Goal: Transaction & Acquisition: Obtain resource

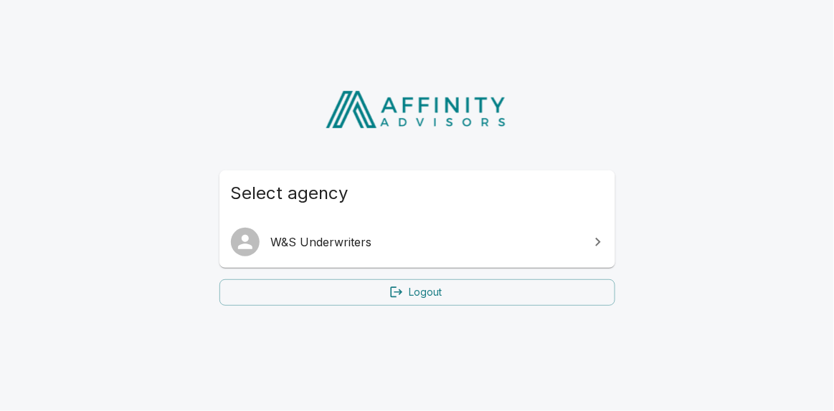
click at [341, 247] on span "W&S Underwriters" at bounding box center [426, 242] width 310 height 17
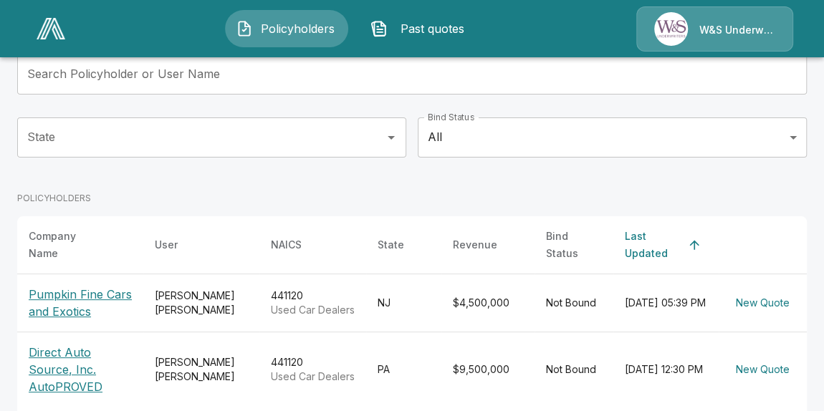
scroll to position [151, 0]
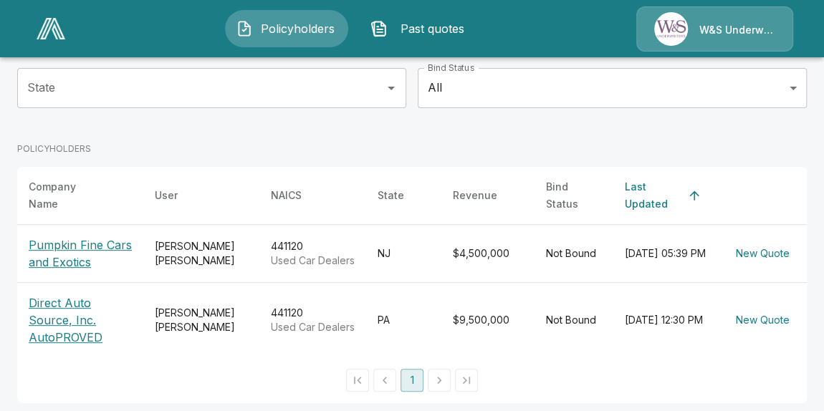
click at [85, 323] on p "Direct Auto Source, Inc. AutoPROVED" at bounding box center [80, 321] width 103 height 52
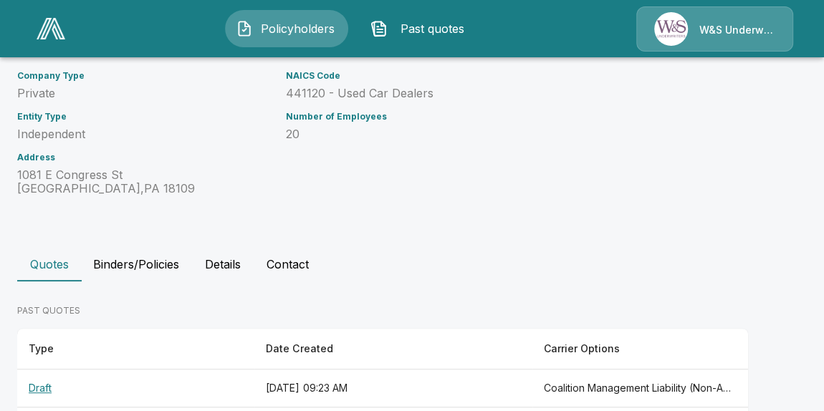
scroll to position [242, 0]
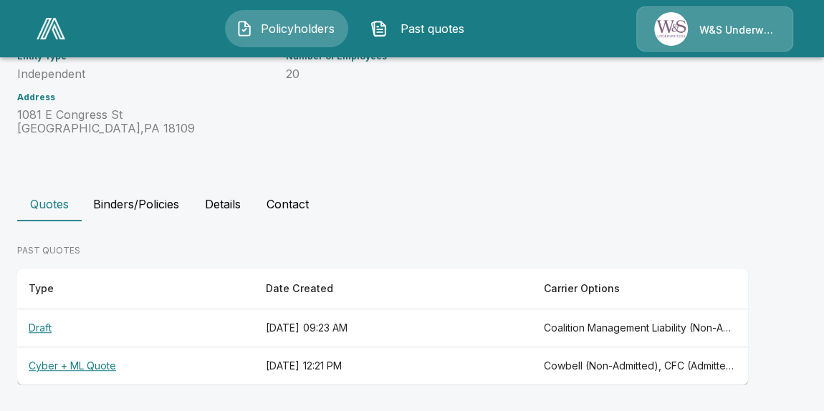
click at [90, 366] on th "Cyber + ML Quote" at bounding box center [135, 367] width 237 height 38
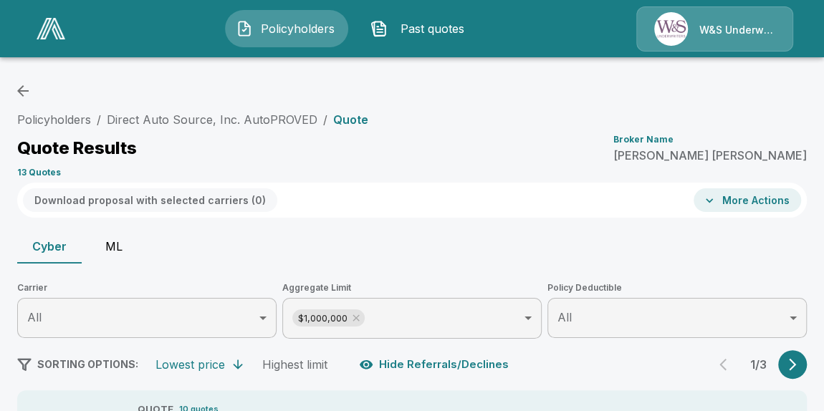
click at [752, 203] on button "More Actions" at bounding box center [748, 201] width 108 height 24
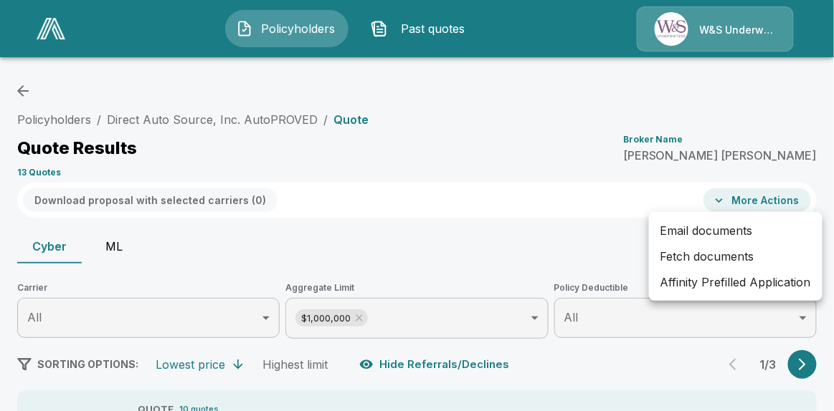
click at [454, 159] on div at bounding box center [417, 205] width 834 height 411
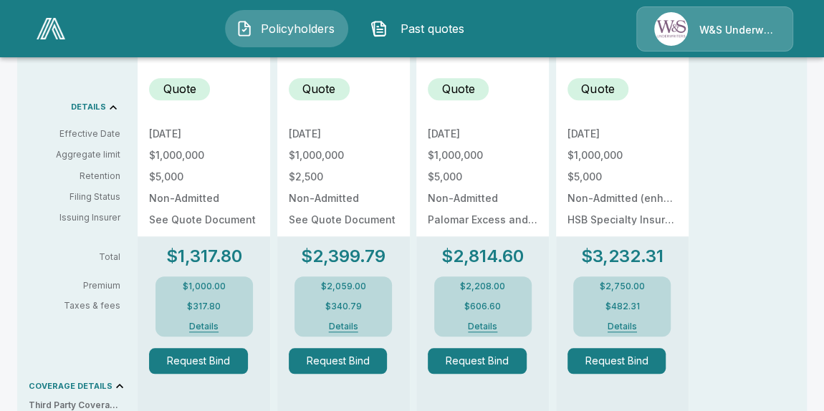
scroll to position [195, 0]
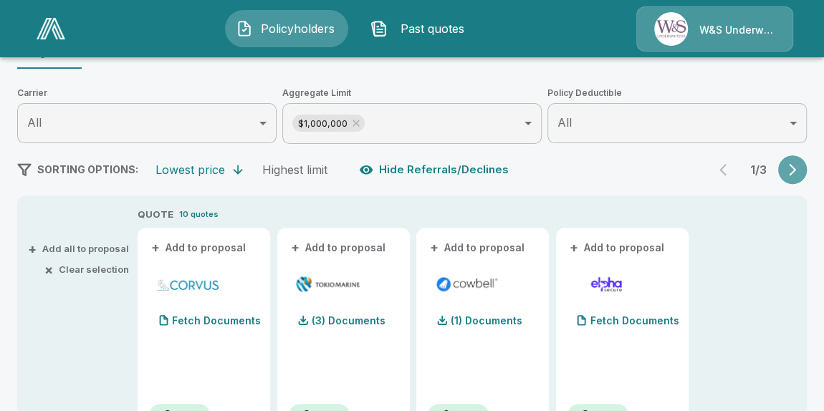
click at [798, 171] on icon "button" at bounding box center [793, 170] width 14 height 14
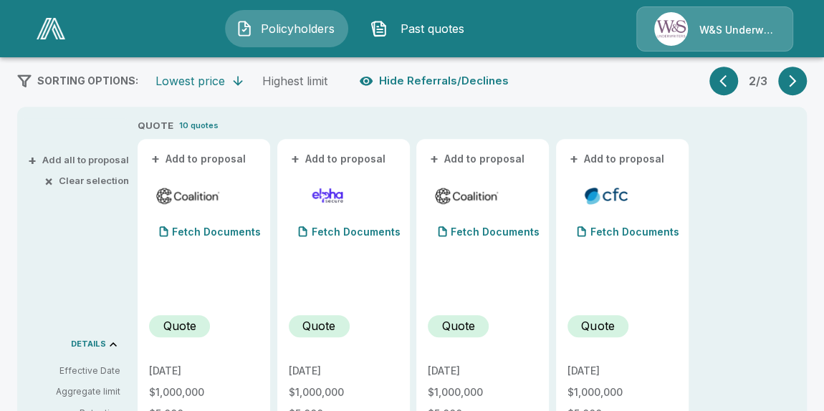
scroll to position [130, 0]
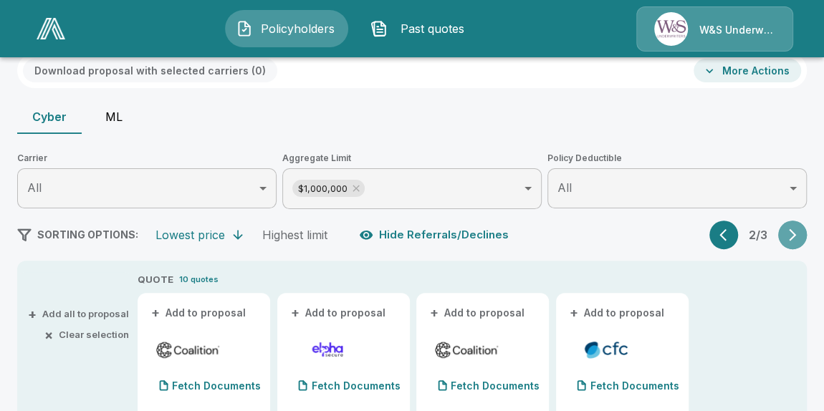
click at [800, 234] on icon "button" at bounding box center [793, 235] width 14 height 14
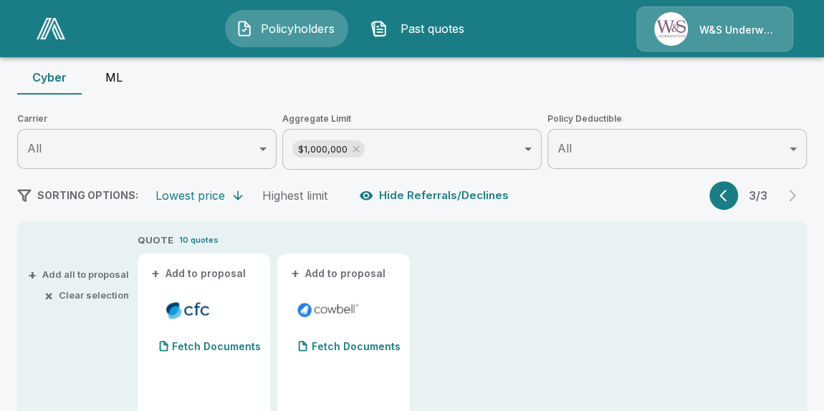
scroll to position [64, 0]
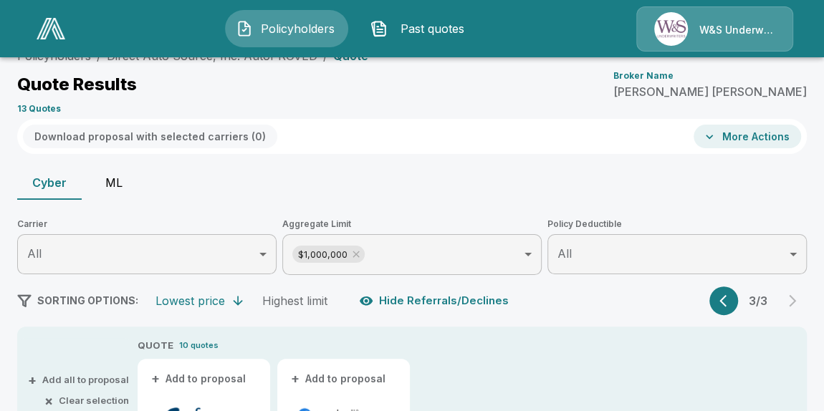
click at [725, 299] on button "button" at bounding box center [724, 301] width 29 height 29
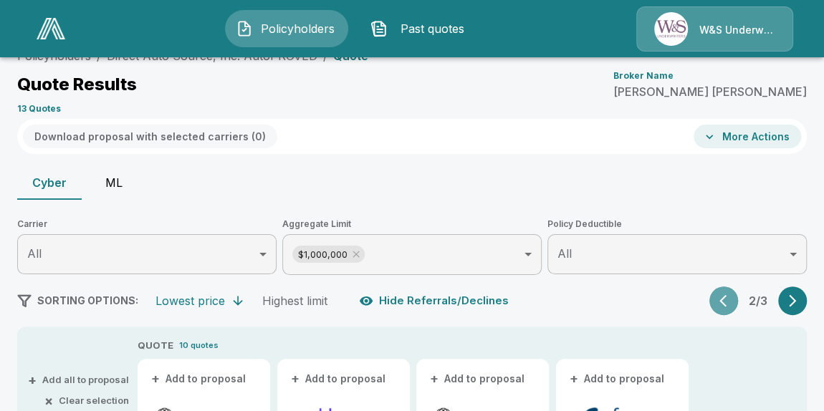
click at [725, 299] on button "button" at bounding box center [724, 301] width 29 height 29
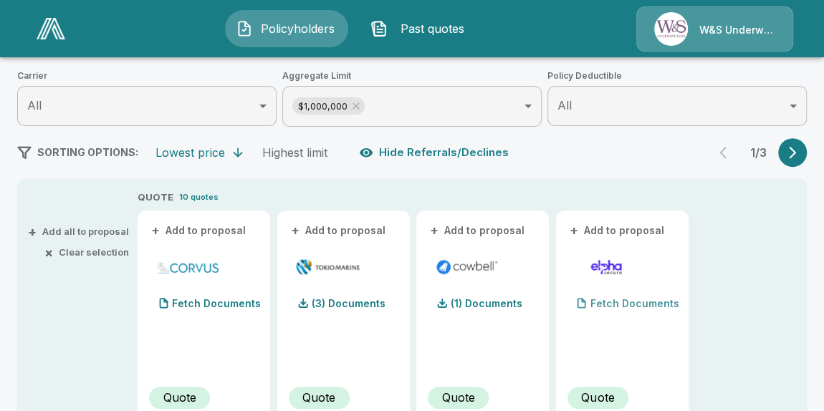
scroll to position [194, 0]
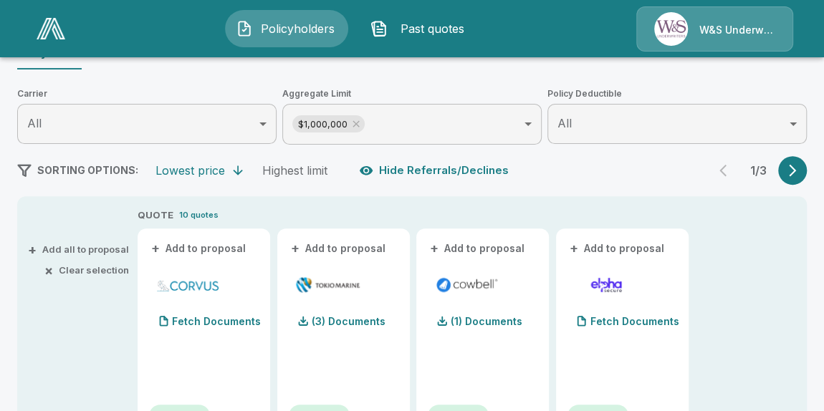
click at [799, 176] on icon "button" at bounding box center [793, 170] width 14 height 14
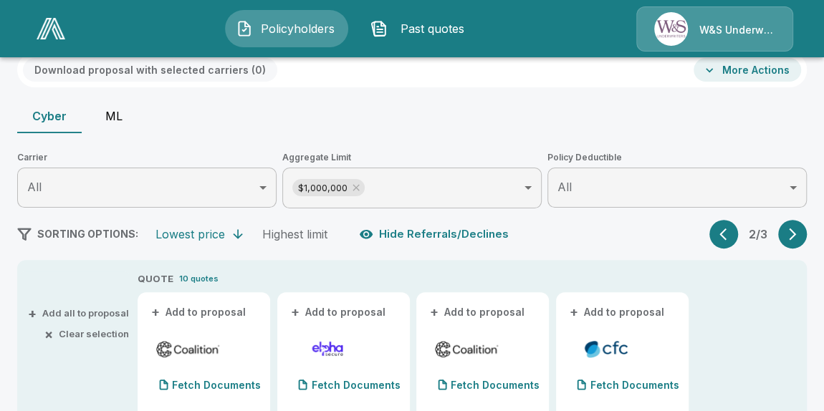
scroll to position [129, 0]
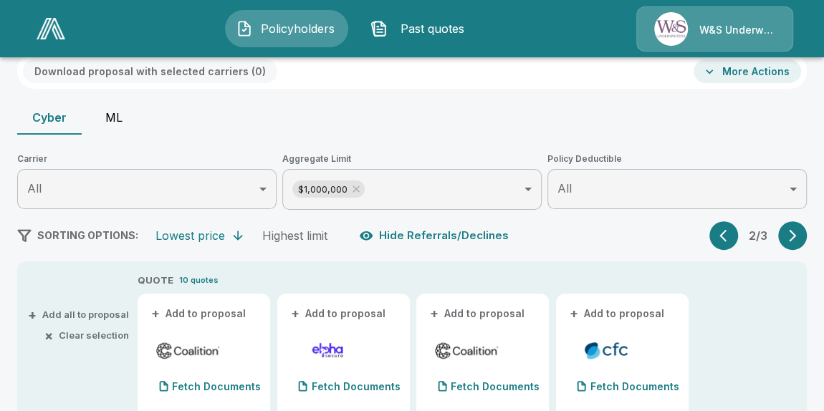
click at [799, 238] on icon "button" at bounding box center [793, 236] width 14 height 14
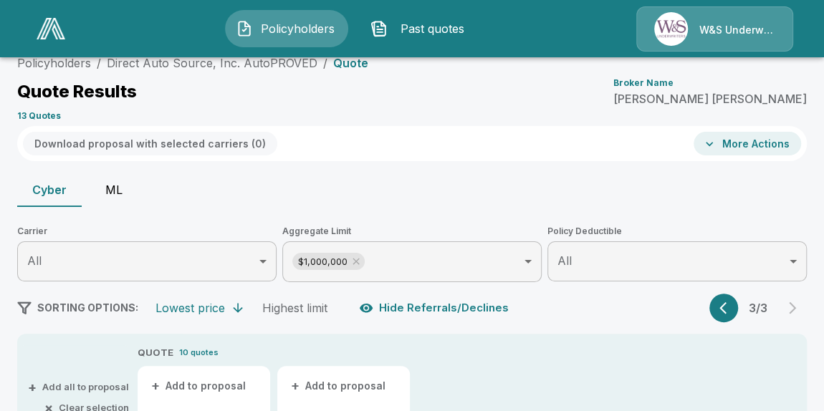
scroll to position [0, 0]
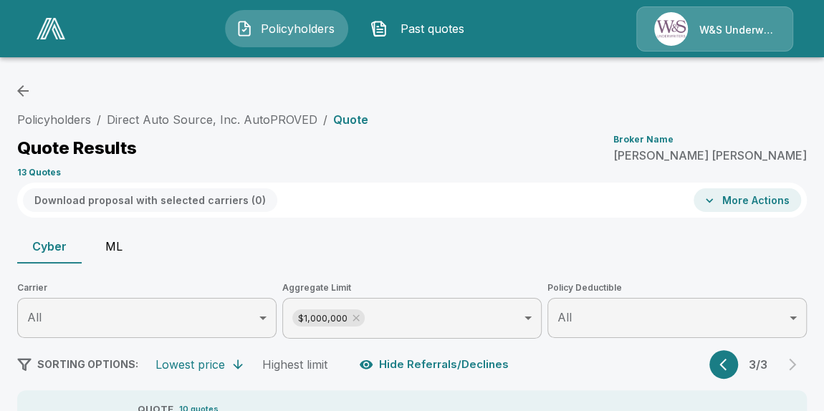
click at [732, 368] on icon "button" at bounding box center [727, 365] width 14 height 14
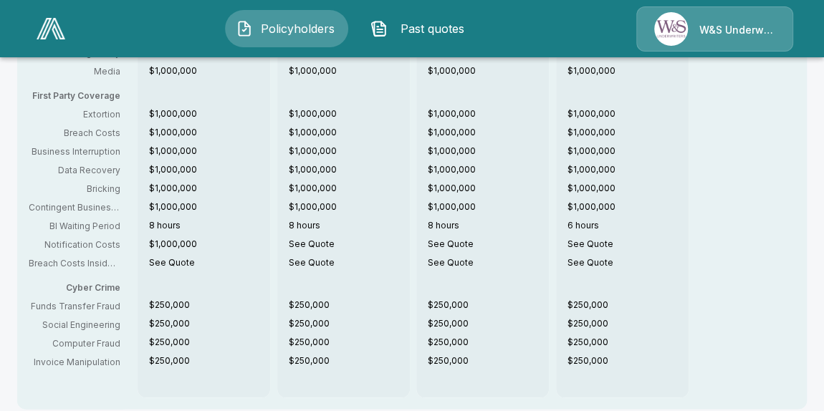
scroll to position [911, 0]
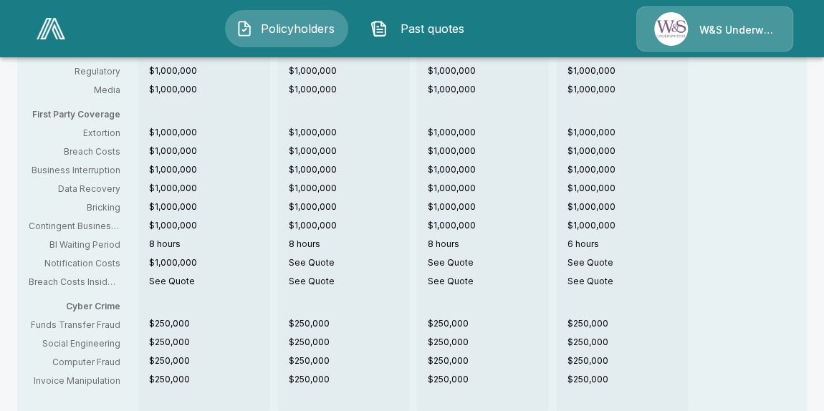
click at [409, 27] on span "Past quotes" at bounding box center [433, 28] width 79 height 17
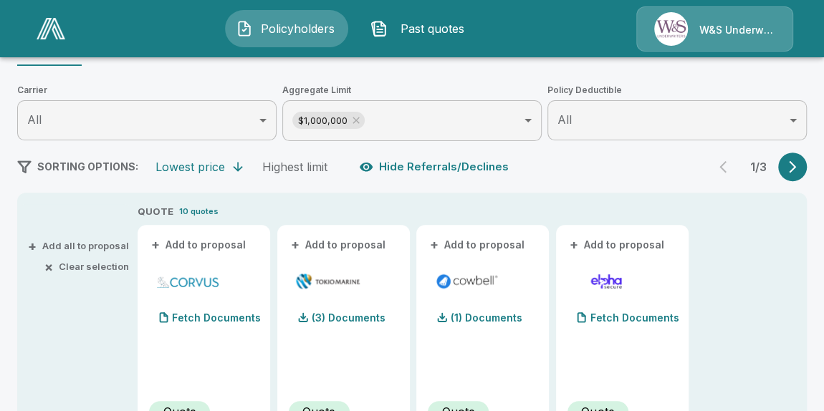
scroll to position [130, 0]
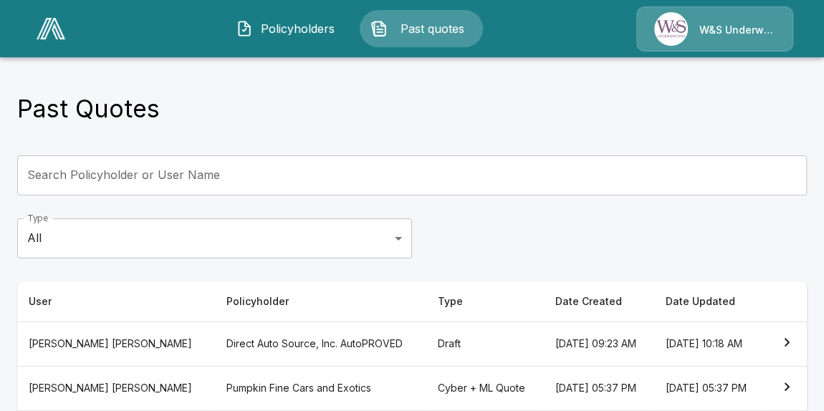
scroll to position [151, 0]
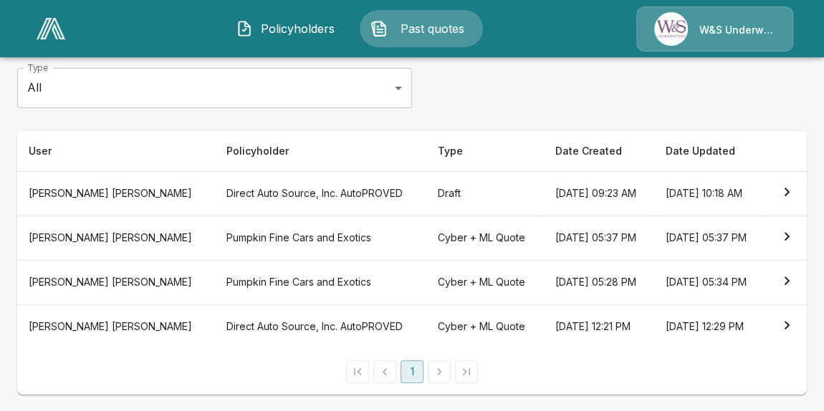
click at [791, 186] on icon "simple table" at bounding box center [787, 192] width 17 height 17
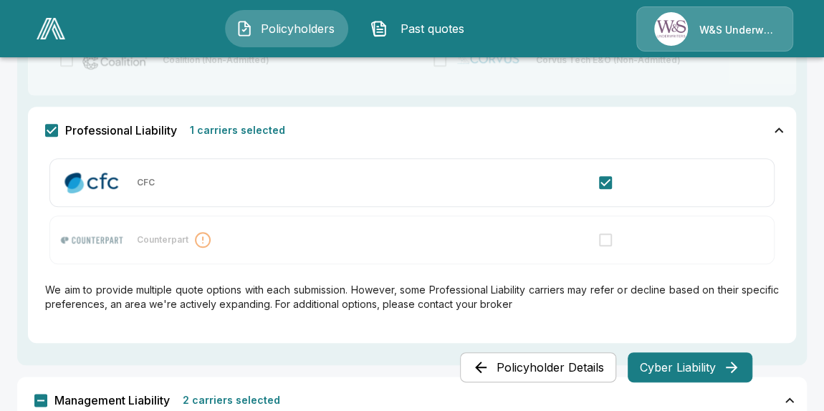
scroll to position [652, 0]
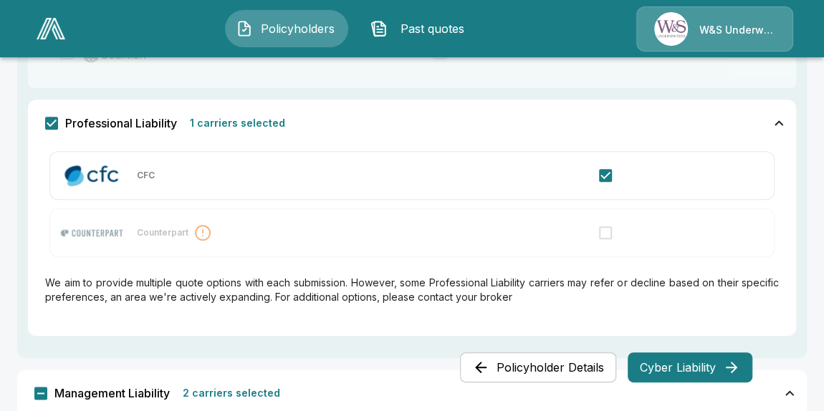
click at [685, 363] on button "Cyber Liability" at bounding box center [690, 368] width 125 height 30
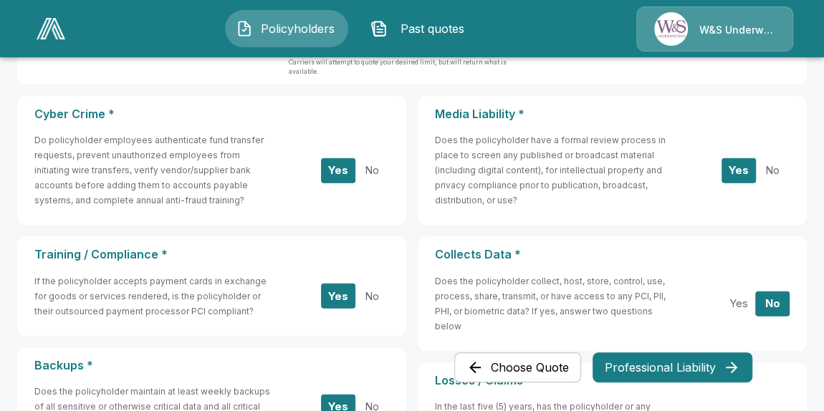
scroll to position [0, 0]
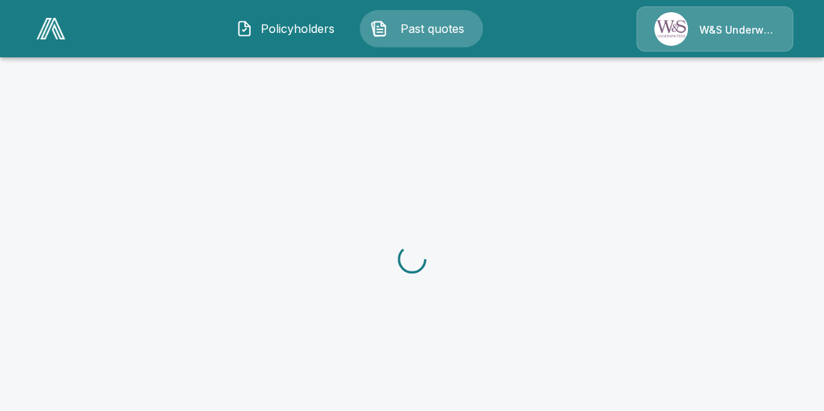
scroll to position [54, 0]
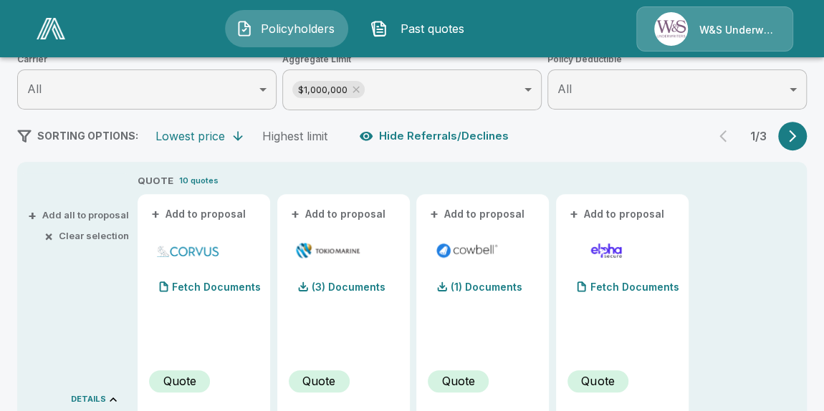
scroll to position [249, 0]
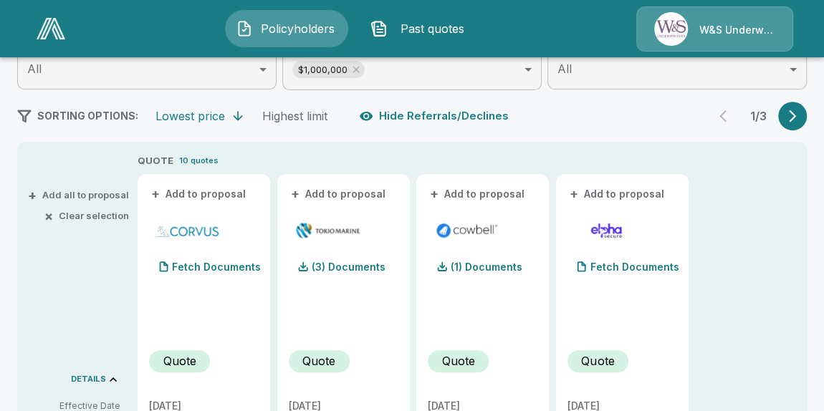
click at [205, 195] on button "+ Add to proposal" at bounding box center [199, 194] width 100 height 16
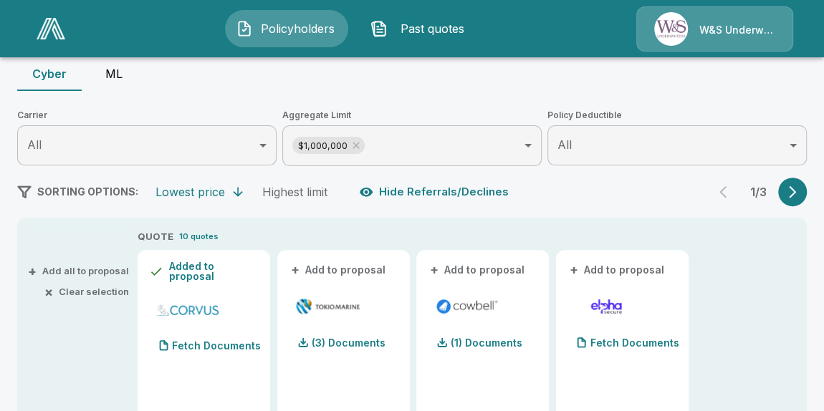
scroll to position [54, 0]
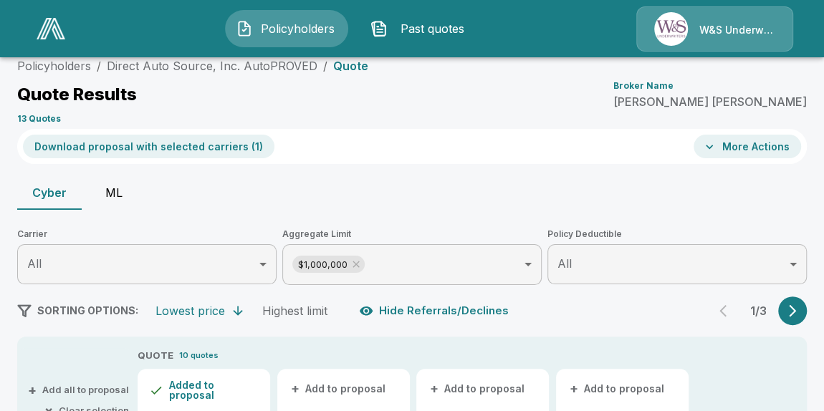
click at [107, 195] on button "ML" at bounding box center [114, 193] width 65 height 34
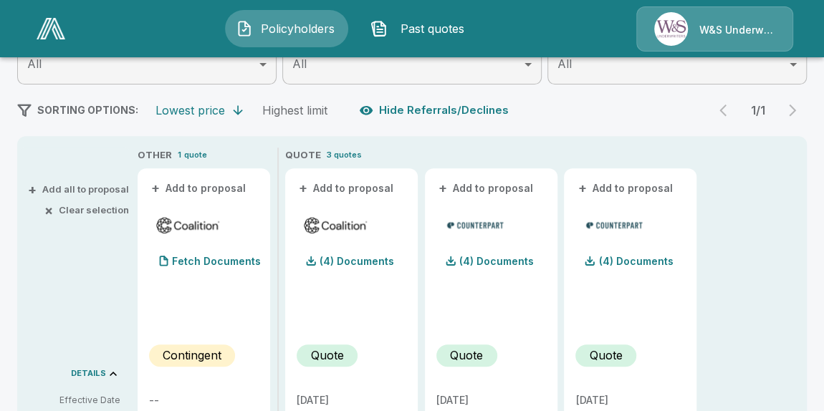
scroll to position [249, 0]
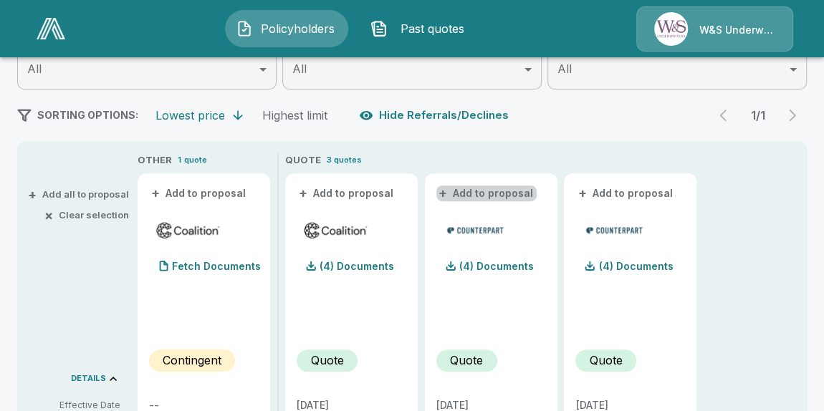
click at [490, 194] on button "+ Add to proposal" at bounding box center [487, 194] width 100 height 16
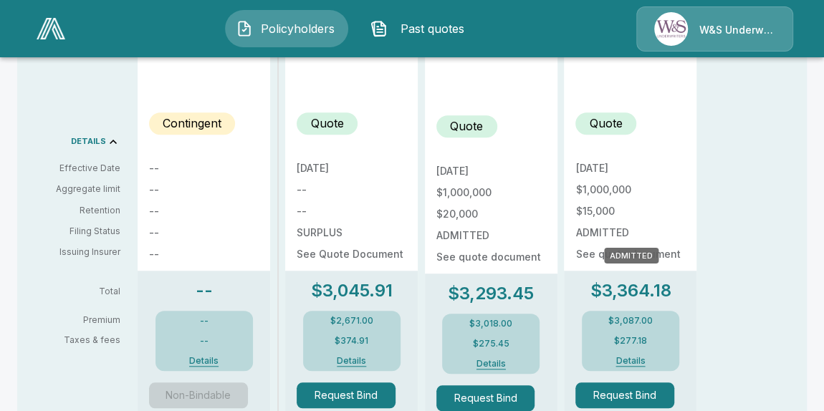
scroll to position [225, 0]
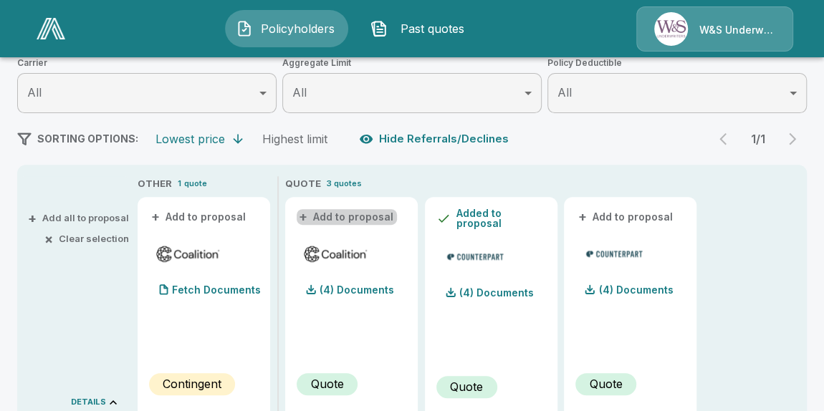
click at [366, 218] on button "+ Add to proposal" at bounding box center [347, 217] width 100 height 16
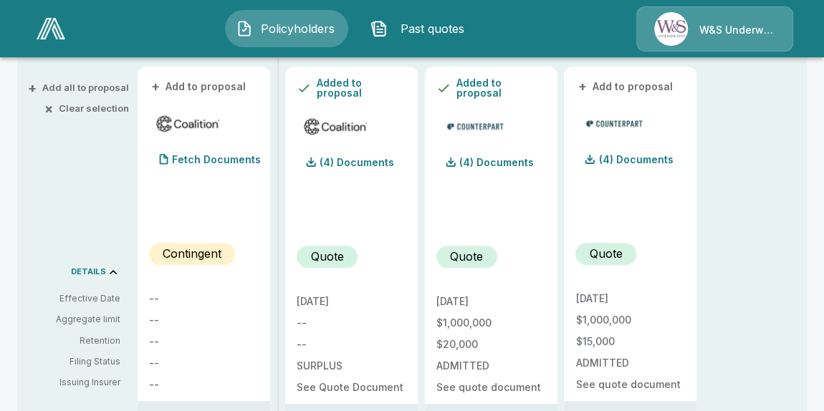
scroll to position [160, 0]
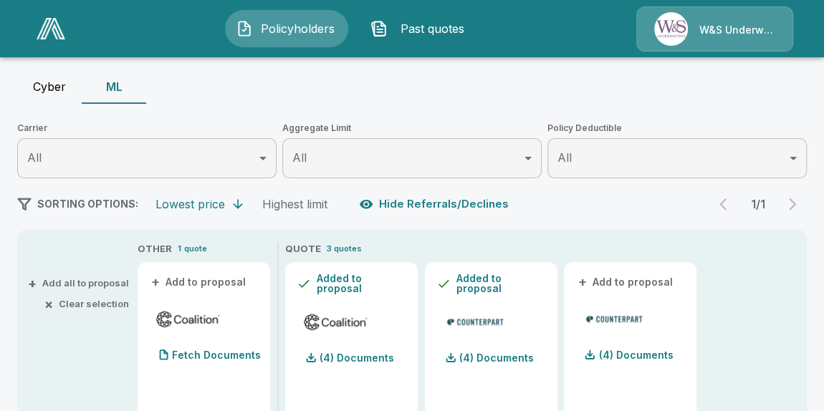
click at [448, 206] on button "Hide Referrals/Declines" at bounding box center [435, 204] width 158 height 27
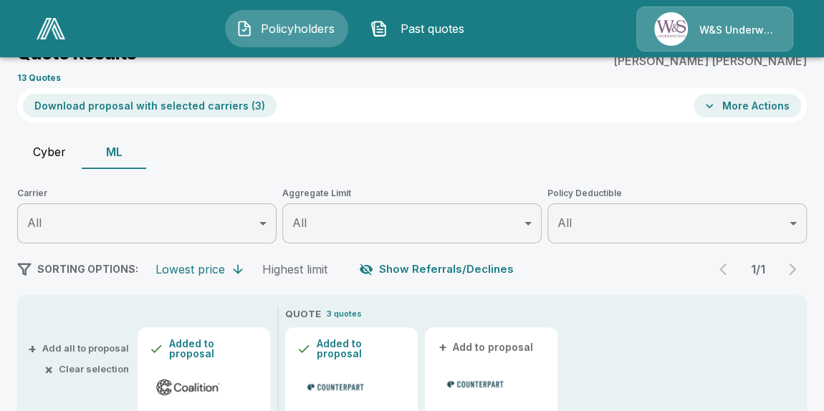
scroll to position [0, 0]
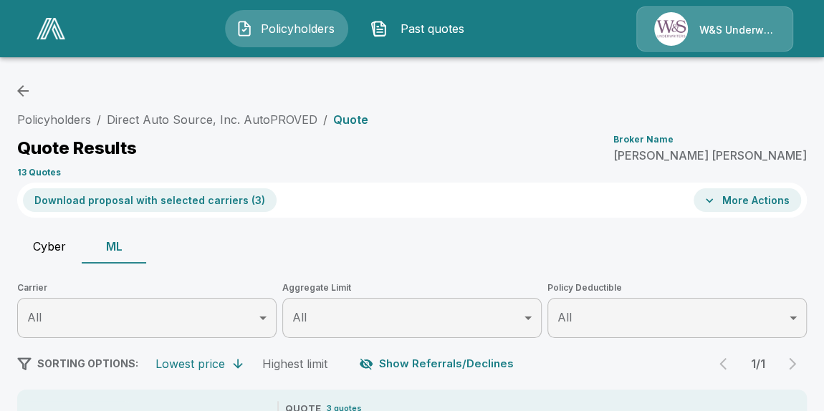
click at [179, 204] on button "Download proposal with selected carriers ( 3 )" at bounding box center [150, 201] width 254 height 24
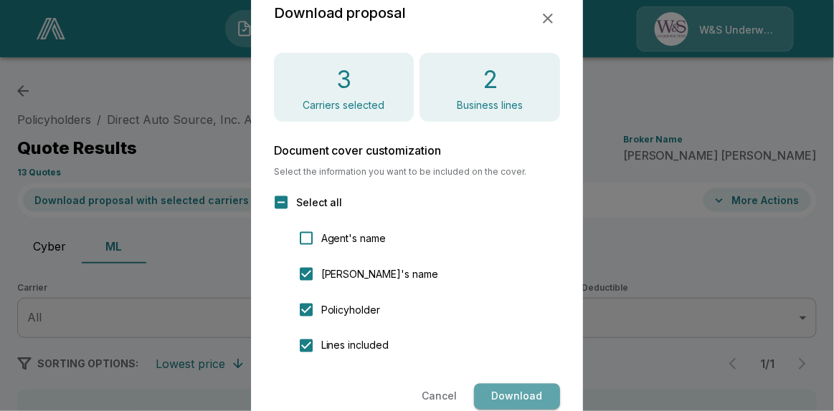
click at [528, 396] on button "Download" at bounding box center [517, 397] width 86 height 27
click at [495, 394] on button "Download" at bounding box center [517, 397] width 86 height 27
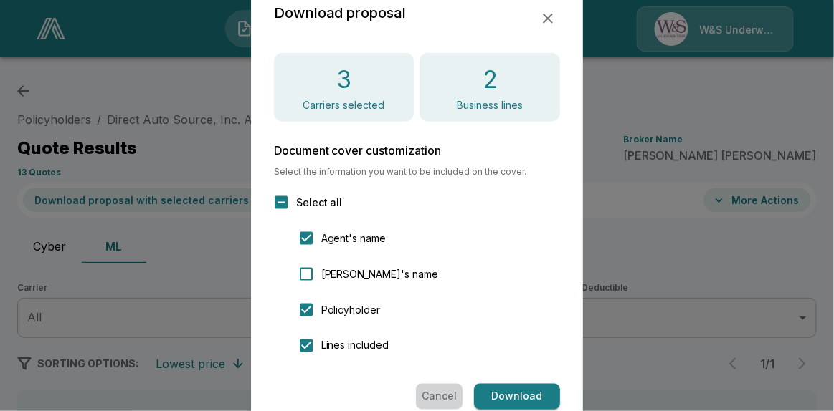
click at [426, 395] on button "Cancel" at bounding box center [439, 397] width 47 height 27
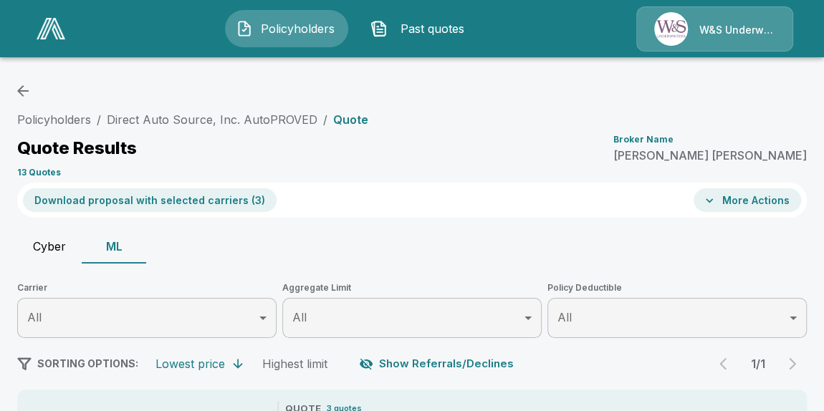
scroll to position [130, 0]
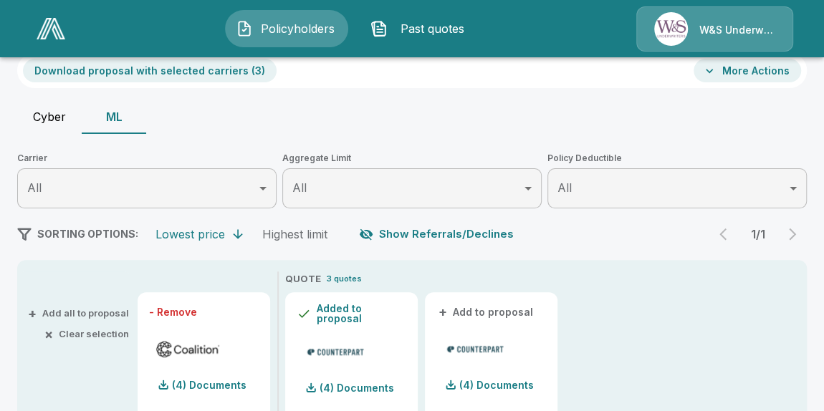
click at [189, 311] on button "- Remove" at bounding box center [173, 313] width 48 height 10
click at [329, 310] on button "- Remove" at bounding box center [321, 313] width 48 height 10
click at [52, 119] on button "Cyber" at bounding box center [49, 117] width 65 height 34
type input "*******"
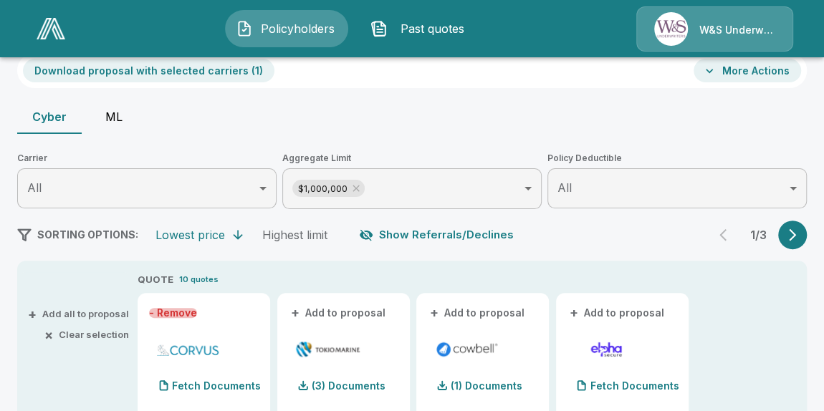
click at [194, 313] on button "- Remove" at bounding box center [173, 313] width 48 height 10
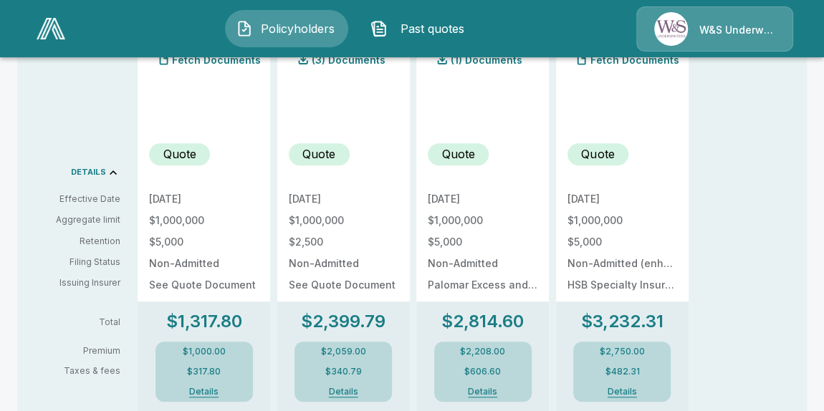
scroll to position [260, 0]
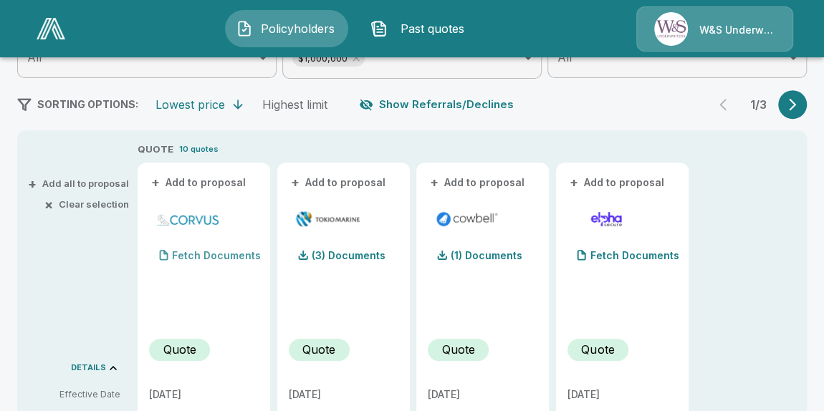
click at [204, 257] on p "Fetch Documents" at bounding box center [216, 256] width 89 height 10
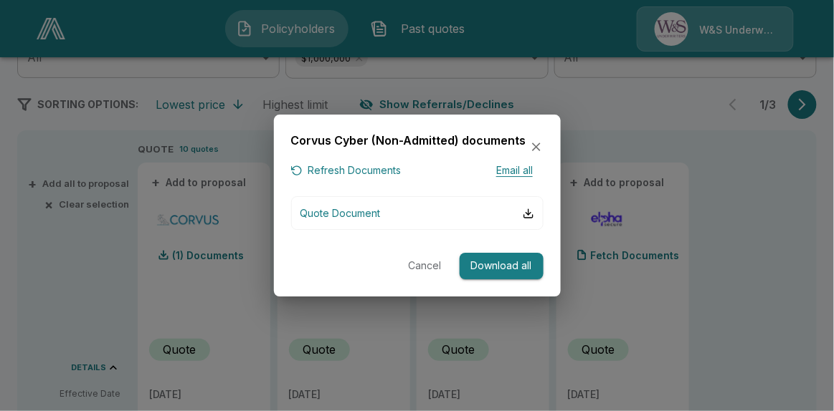
click at [502, 269] on button "Download all" at bounding box center [502, 266] width 84 height 27
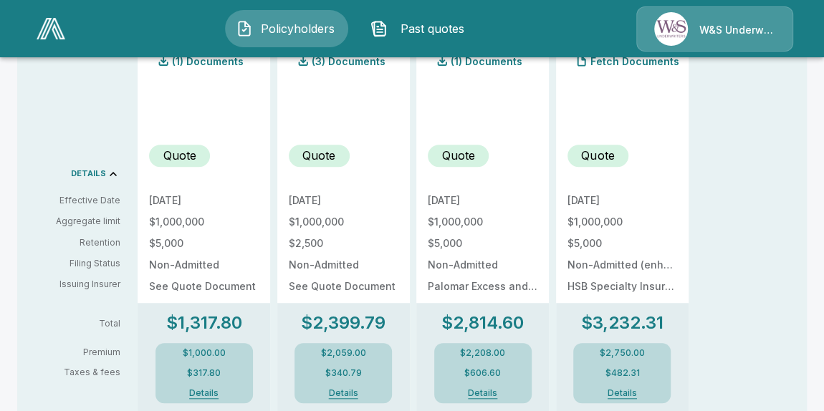
scroll to position [456, 0]
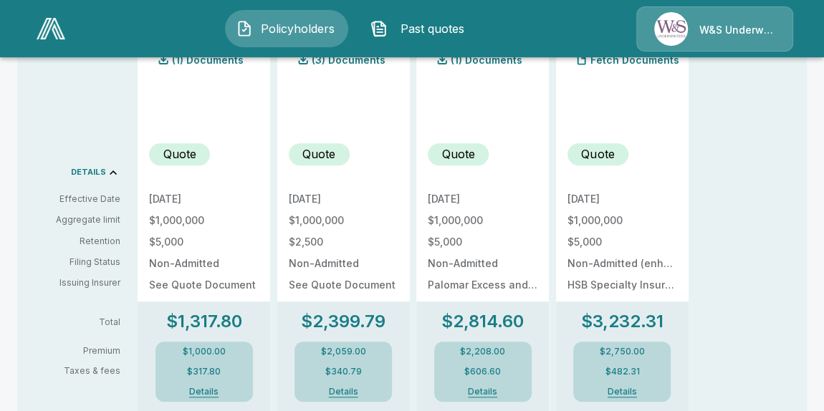
click at [97, 173] on p "DETAILS" at bounding box center [88, 172] width 35 height 8
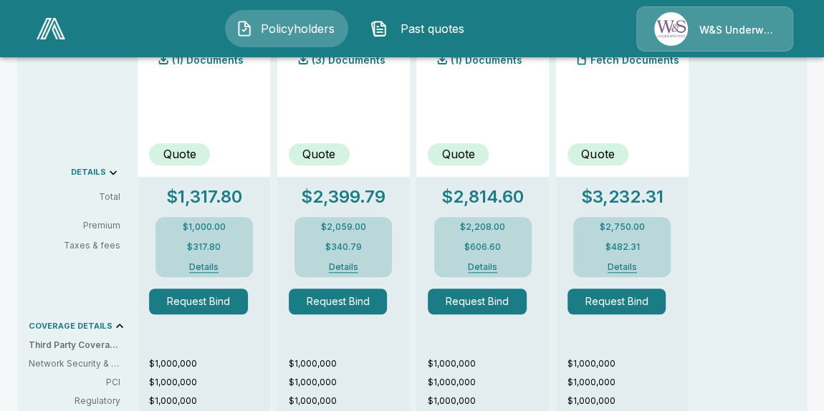
click at [97, 173] on p "DETAILS" at bounding box center [88, 172] width 35 height 8
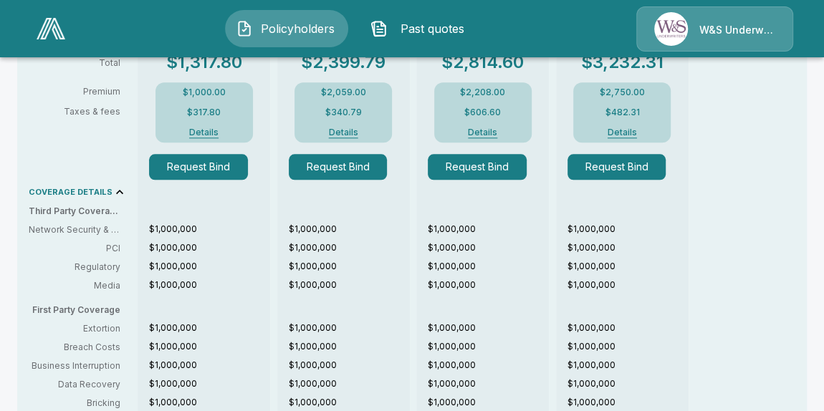
scroll to position [390, 0]
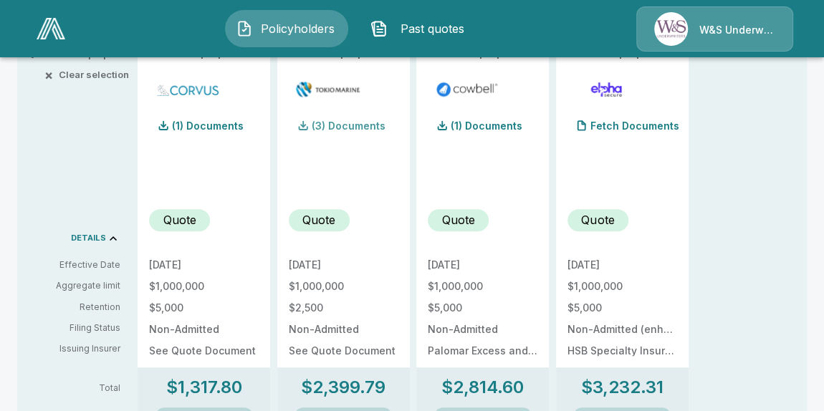
click at [357, 126] on p "(3) Documents" at bounding box center [349, 126] width 74 height 10
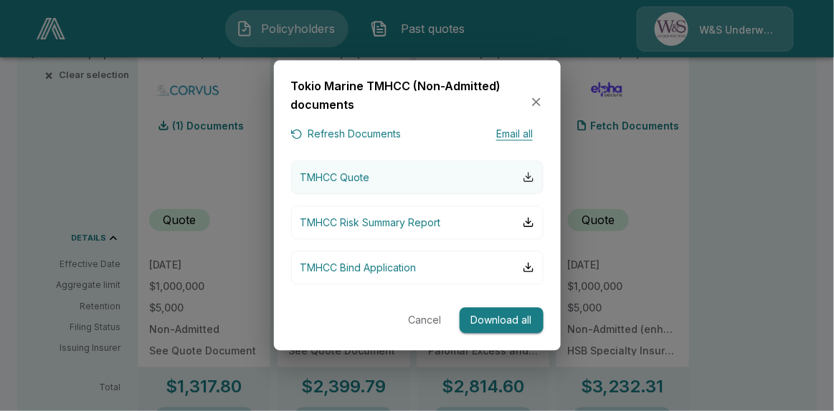
click at [526, 179] on div "button" at bounding box center [528, 177] width 11 height 11
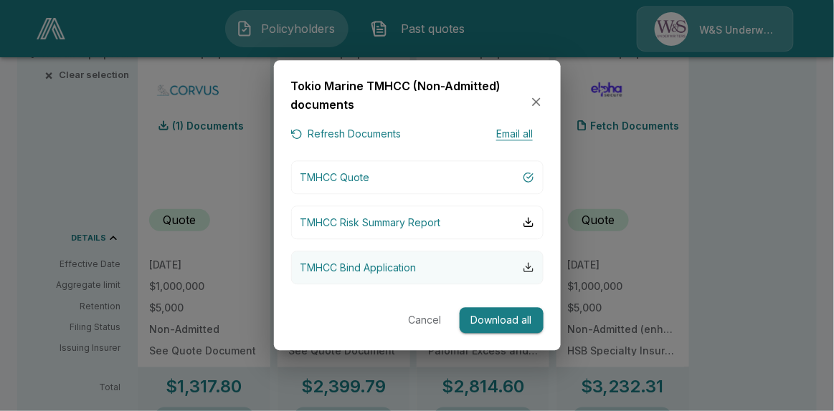
click at [528, 269] on div "button" at bounding box center [528, 267] width 11 height 11
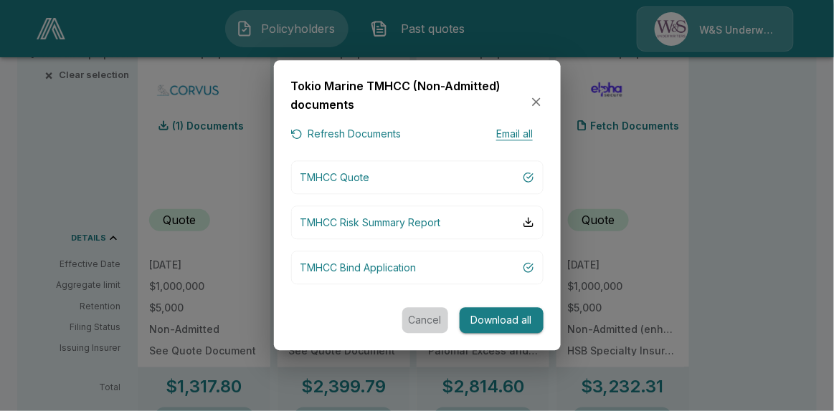
click at [420, 320] on button "Cancel" at bounding box center [425, 321] width 46 height 27
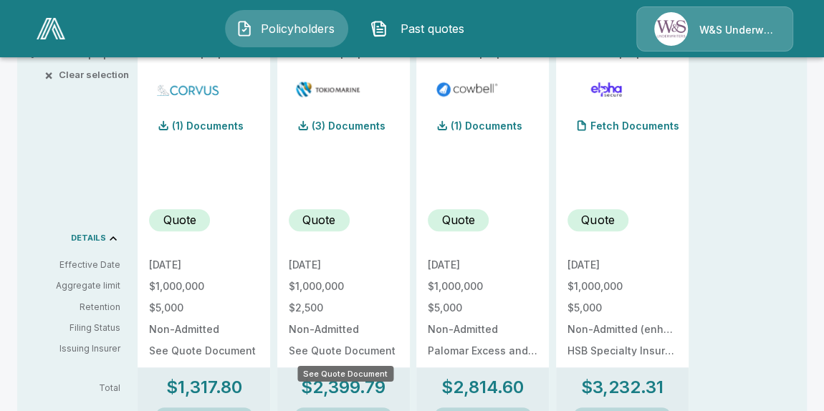
click at [344, 352] on p "See Quote Document" at bounding box center [344, 351] width 110 height 10
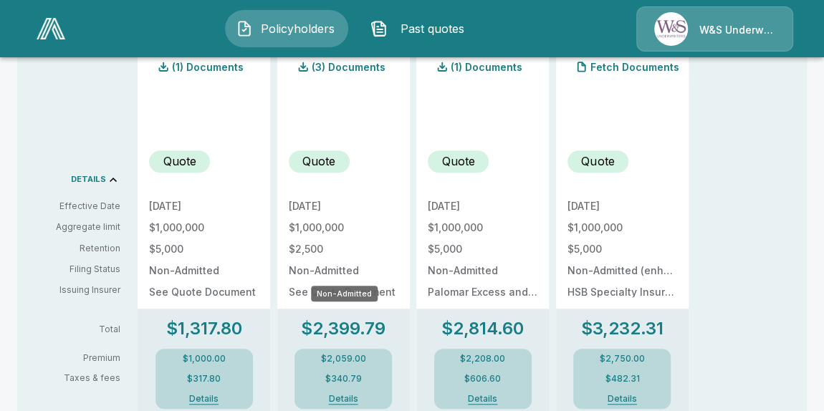
scroll to position [520, 0]
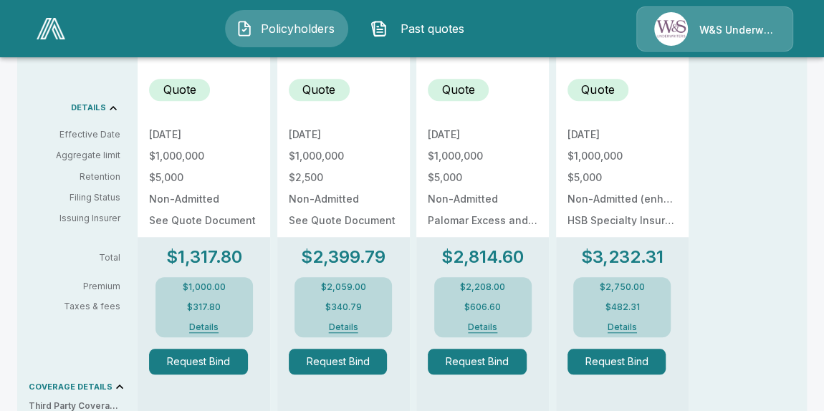
click at [343, 328] on button "Details" at bounding box center [343, 327] width 57 height 9
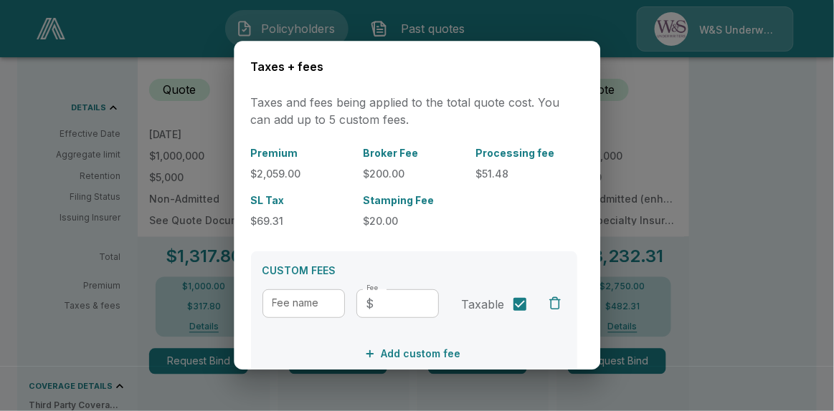
click at [666, 144] on div at bounding box center [417, 205] width 834 height 411
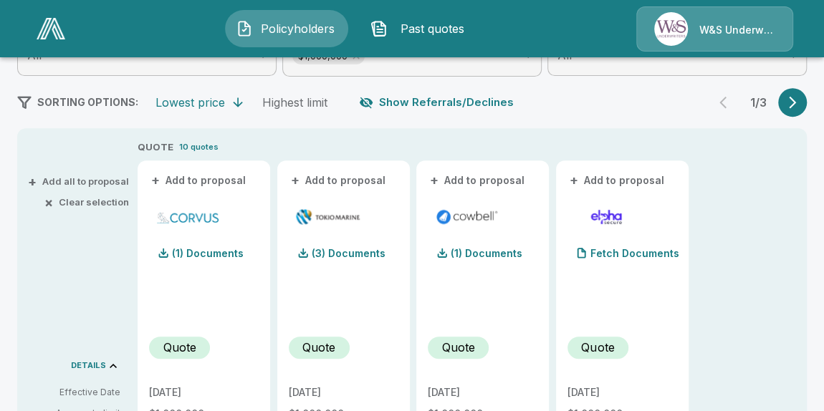
scroll to position [260, 0]
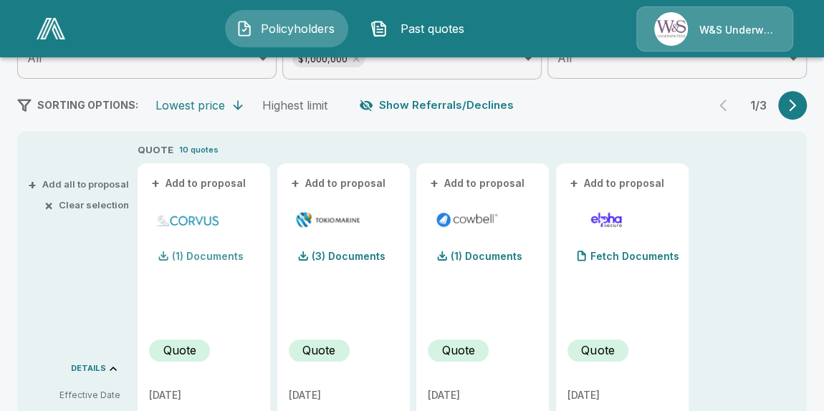
click at [209, 258] on p "(1) Documents" at bounding box center [208, 257] width 72 height 10
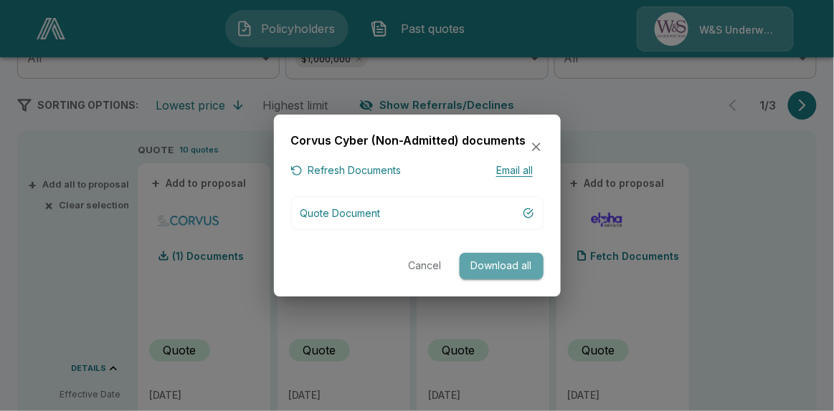
click at [496, 268] on button "Download all" at bounding box center [502, 266] width 84 height 27
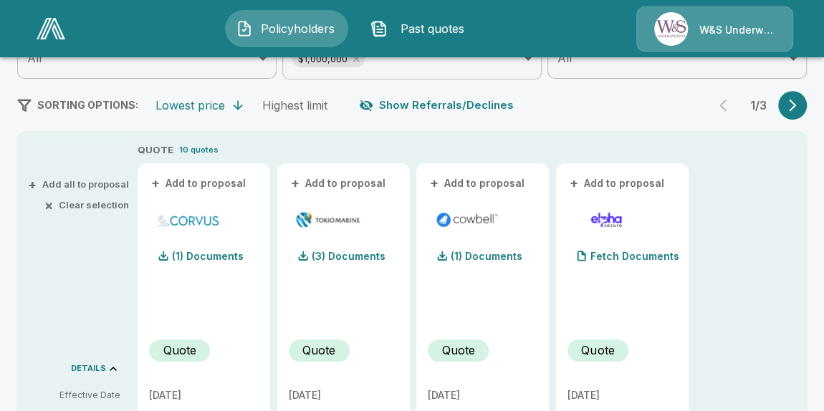
click at [49, 206] on span "×" at bounding box center [48, 205] width 9 height 9
click at [201, 184] on button "+ Add to proposal" at bounding box center [199, 184] width 100 height 16
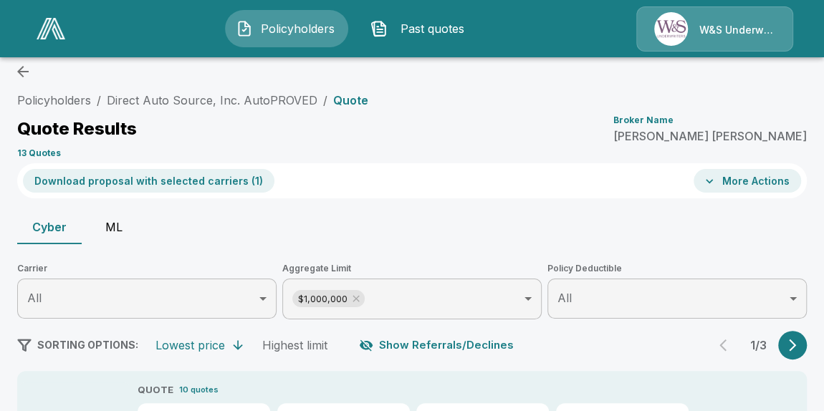
scroll to position [0, 0]
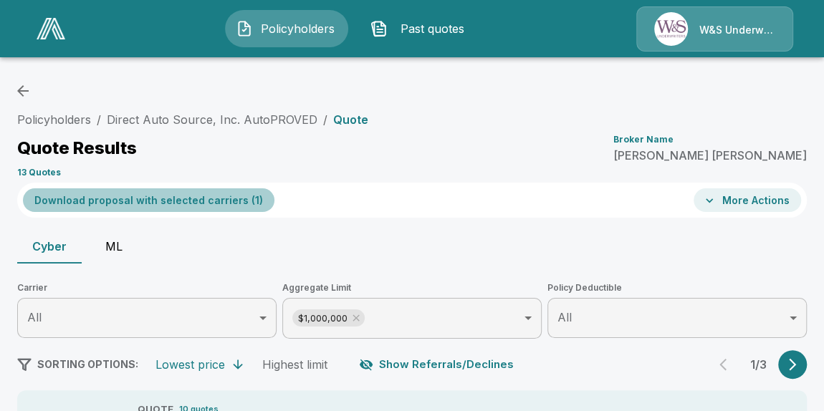
click at [204, 204] on button "Download proposal with selected carriers ( 1 )" at bounding box center [149, 201] width 252 height 24
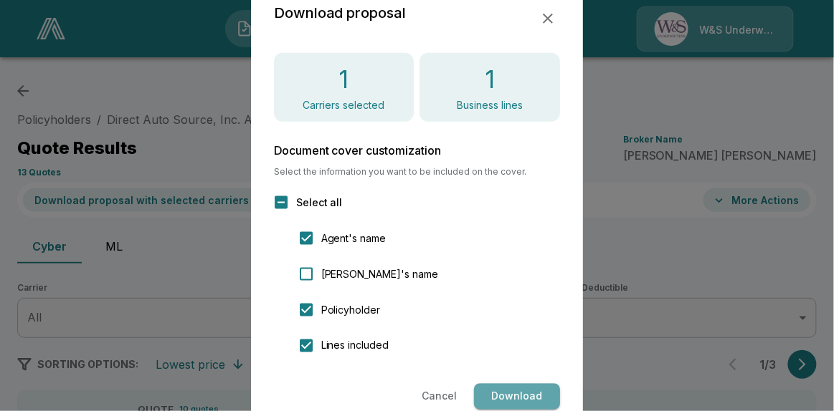
click at [513, 393] on button "Download" at bounding box center [517, 397] width 86 height 27
click at [439, 393] on button "Cancel" at bounding box center [439, 397] width 47 height 27
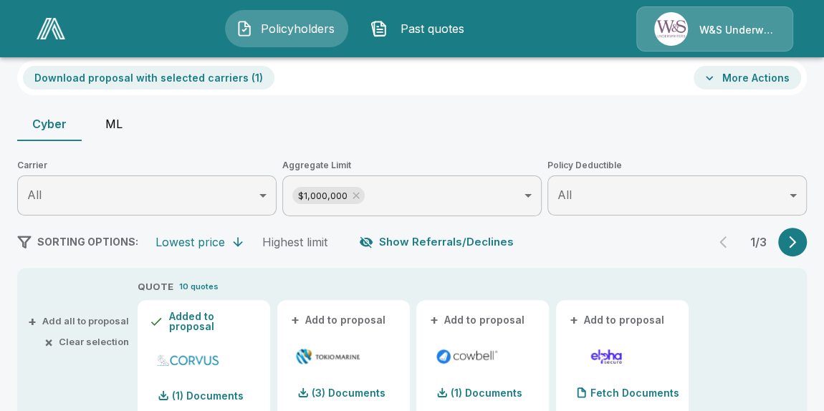
scroll to position [130, 0]
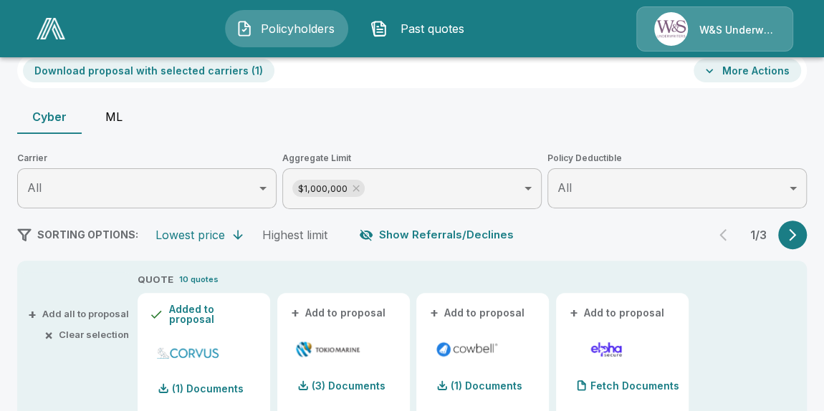
click at [118, 122] on button "ML" at bounding box center [114, 117] width 65 height 34
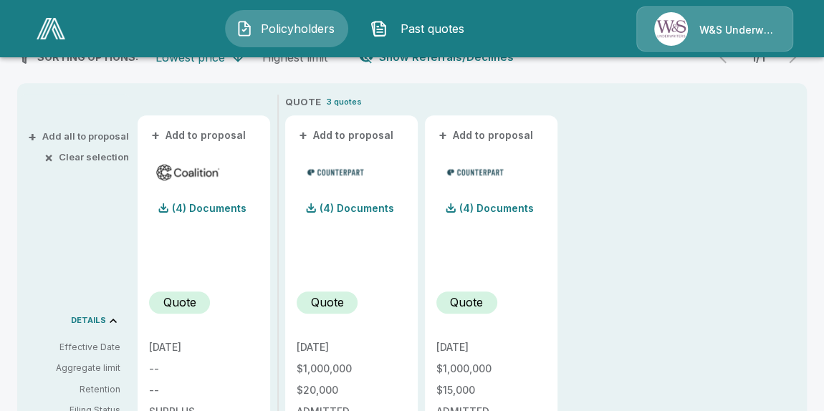
scroll to position [260, 0]
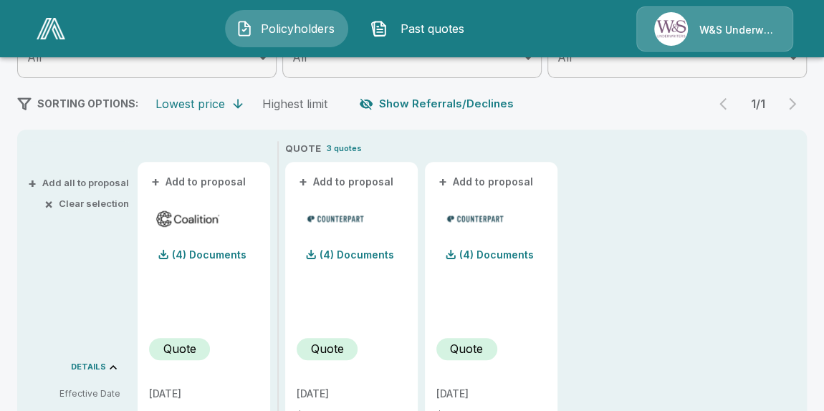
click at [348, 181] on button "+ Add to proposal" at bounding box center [347, 182] width 100 height 16
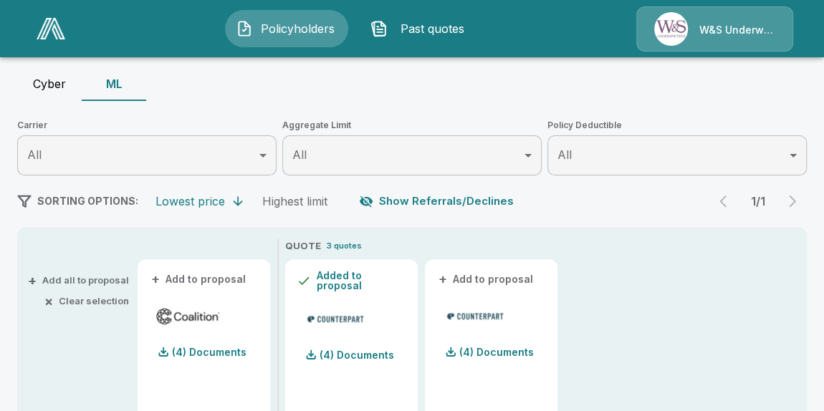
scroll to position [0, 0]
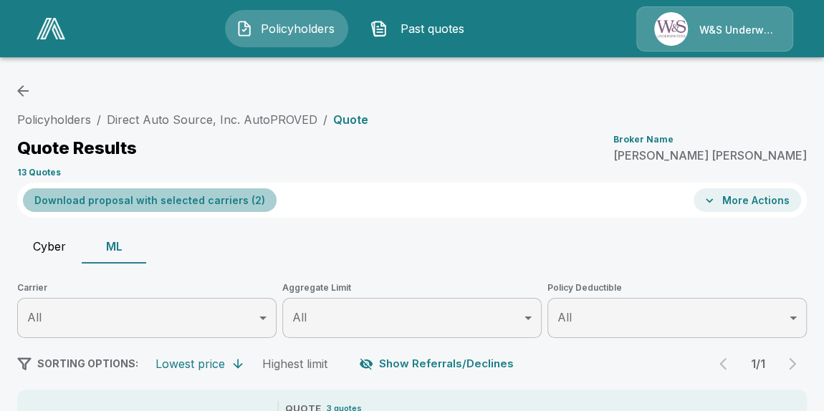
click at [197, 200] on button "Download proposal with selected carriers ( 2 )" at bounding box center [150, 201] width 254 height 24
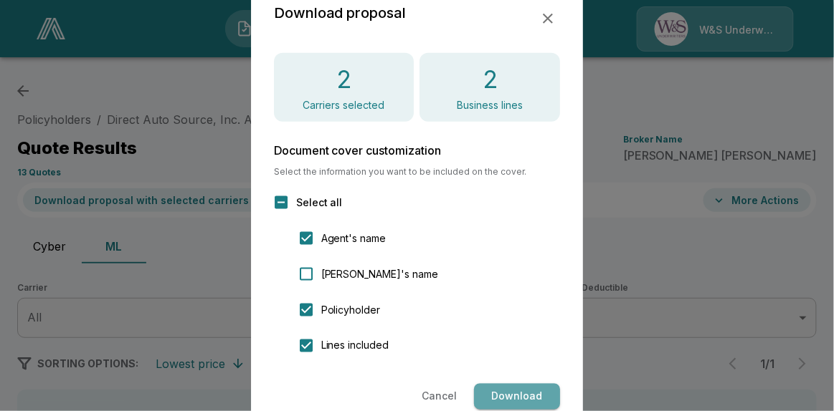
click at [535, 391] on button "Download" at bounding box center [517, 397] width 86 height 27
click at [439, 395] on button "Cancel" at bounding box center [439, 397] width 47 height 27
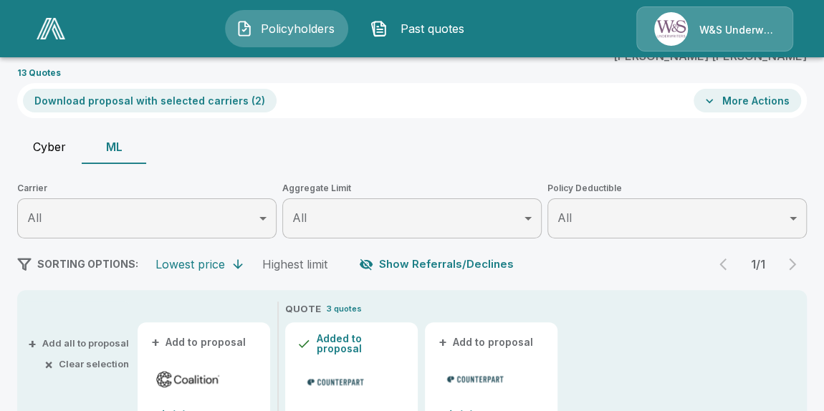
scroll to position [195, 0]
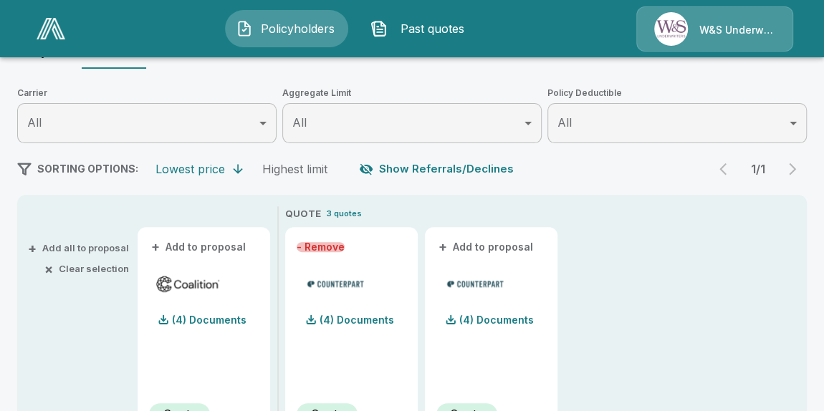
click at [336, 244] on button "- Remove" at bounding box center [321, 247] width 48 height 10
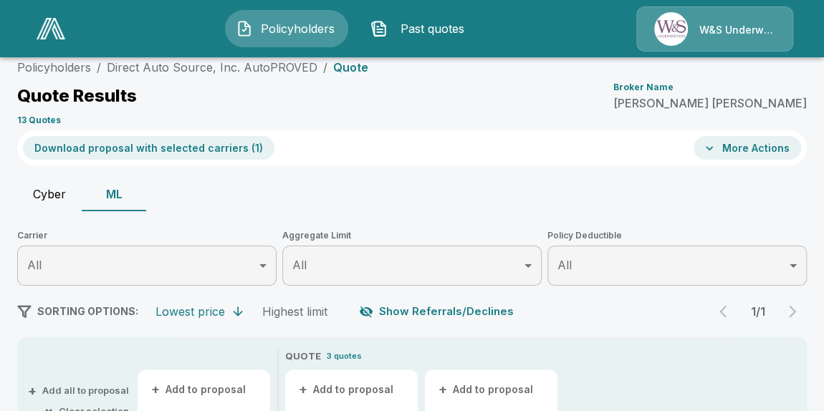
scroll to position [0, 0]
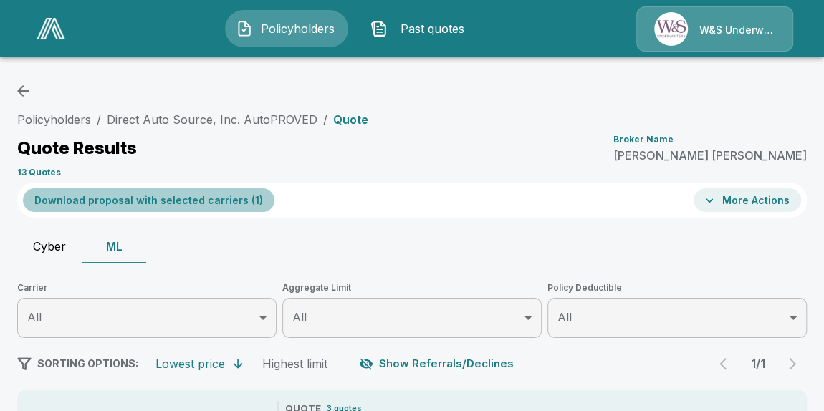
click at [218, 199] on button "Download proposal with selected carriers ( 1 )" at bounding box center [149, 201] width 252 height 24
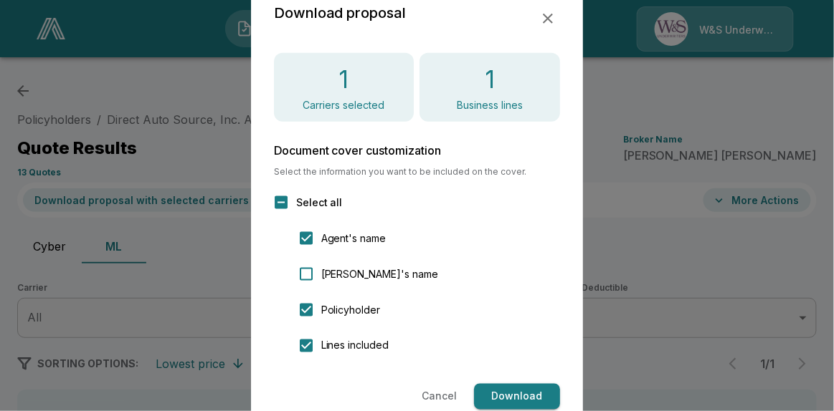
click at [529, 399] on button "Download" at bounding box center [517, 397] width 86 height 27
click at [447, 391] on button "Cancel" at bounding box center [439, 397] width 47 height 27
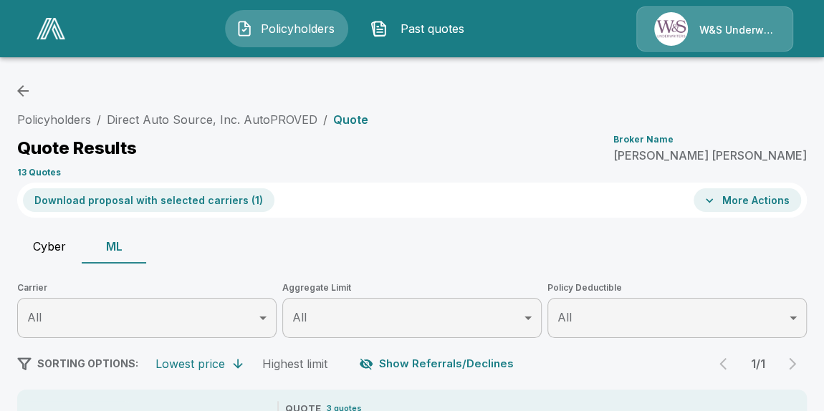
click at [34, 243] on button "Cyber" at bounding box center [49, 246] width 65 height 34
type input "*******"
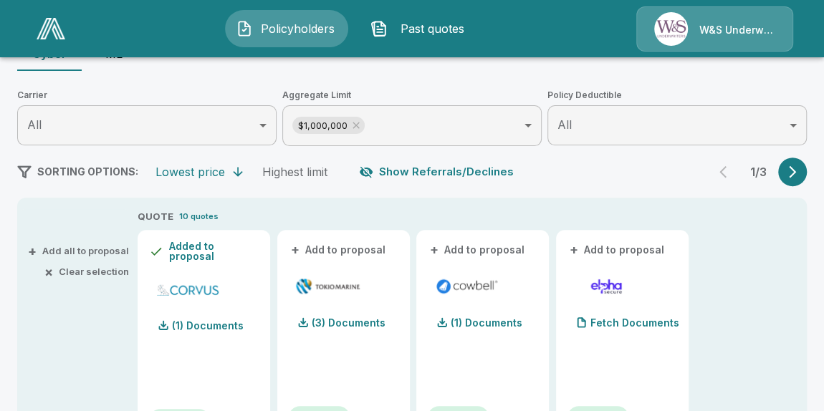
scroll to position [195, 0]
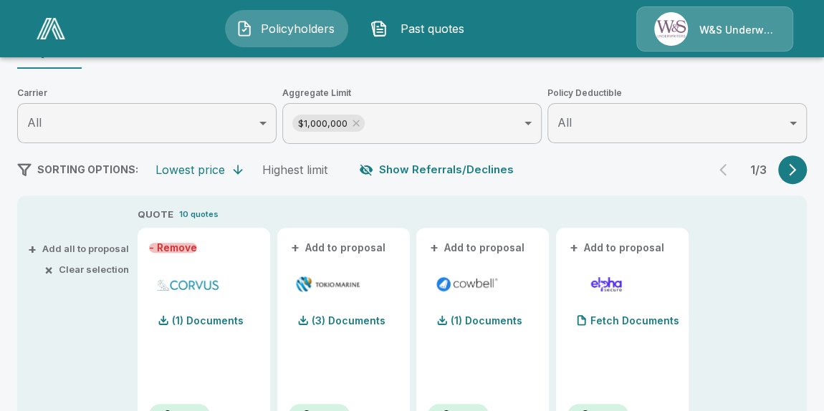
click at [191, 248] on button "- Remove" at bounding box center [173, 248] width 48 height 10
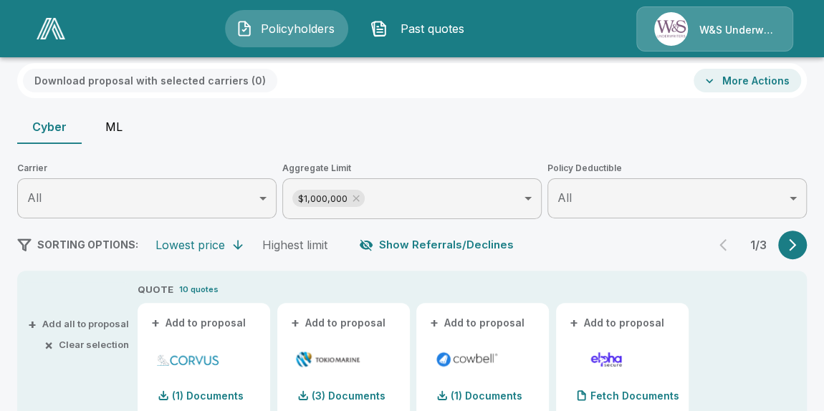
scroll to position [0, 0]
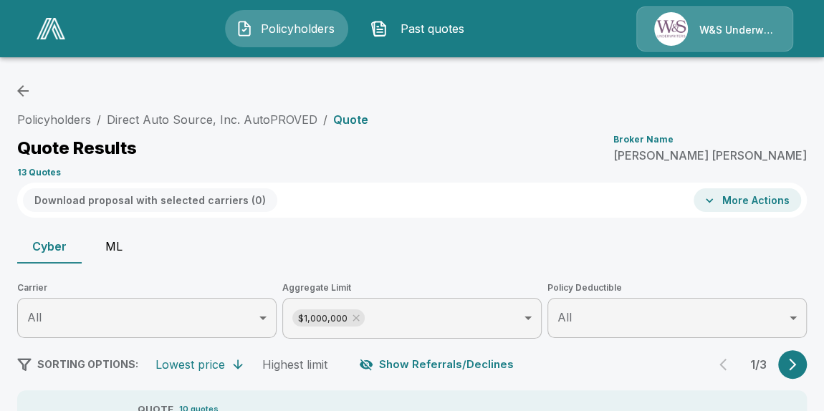
click at [116, 248] on button "ML" at bounding box center [114, 246] width 65 height 34
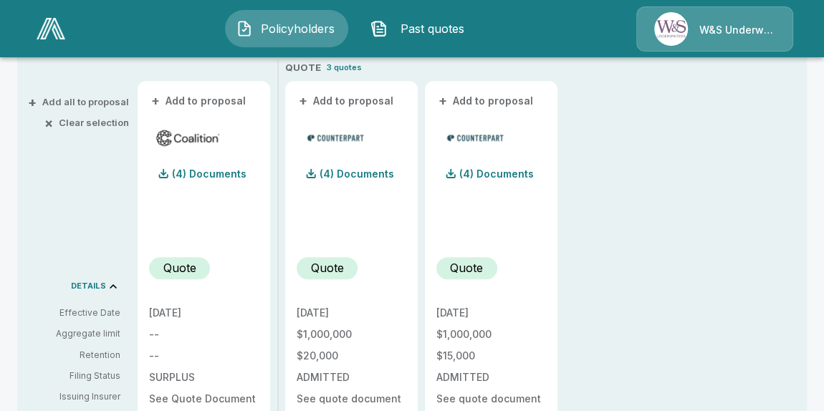
scroll to position [260, 0]
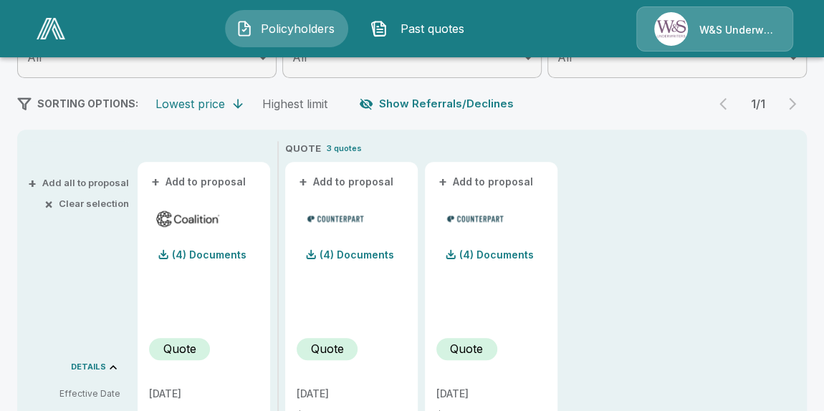
click at [195, 180] on button "+ Add to proposal" at bounding box center [199, 182] width 100 height 16
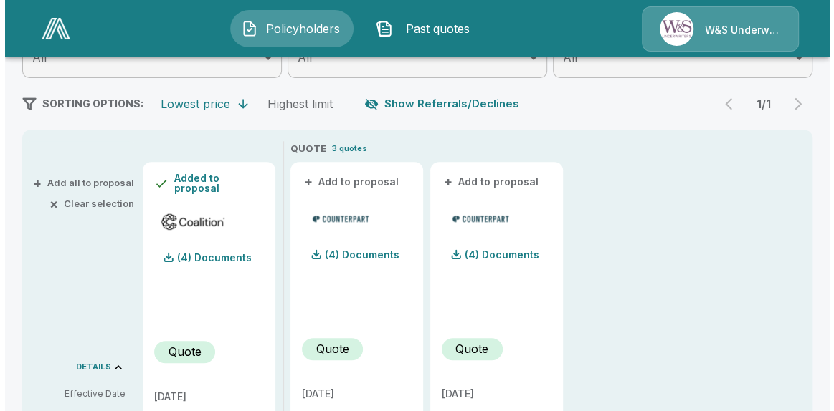
scroll to position [65, 0]
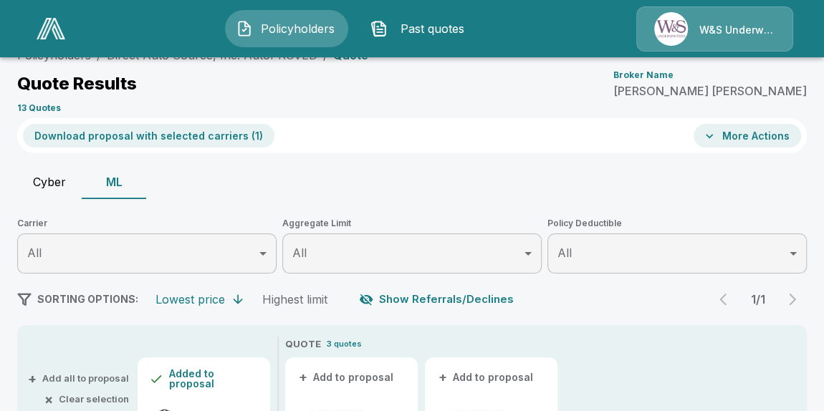
click at [186, 135] on button "Download proposal with selected carriers ( 1 )" at bounding box center [149, 136] width 252 height 24
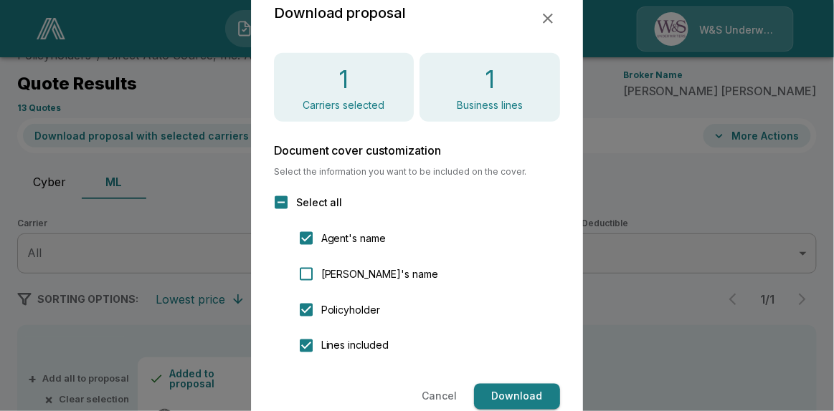
click at [520, 393] on button "Download" at bounding box center [517, 397] width 86 height 27
